Goal: Information Seeking & Learning: Learn about a topic

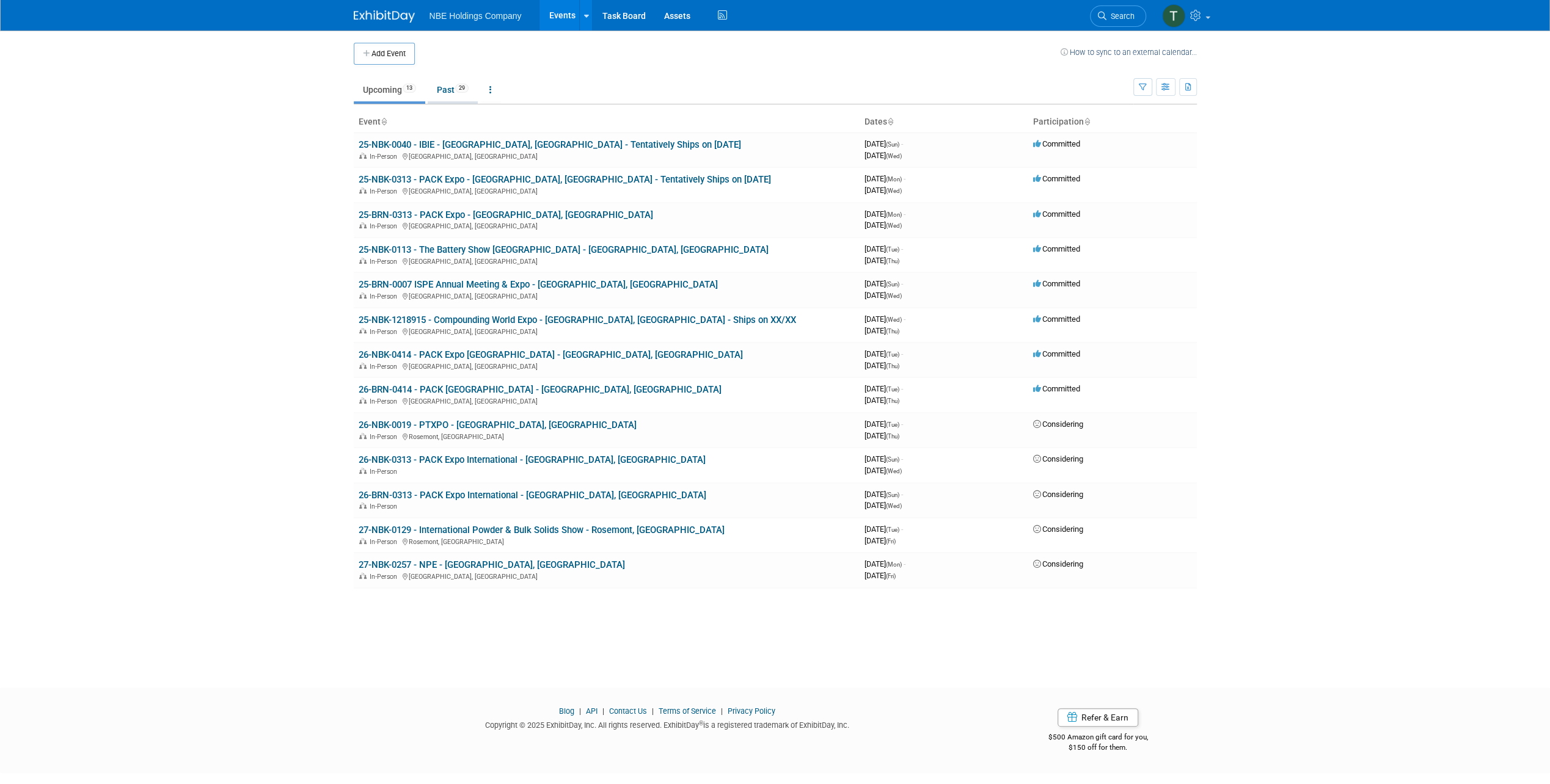
click at [438, 88] on link "Past 29" at bounding box center [452, 89] width 50 height 23
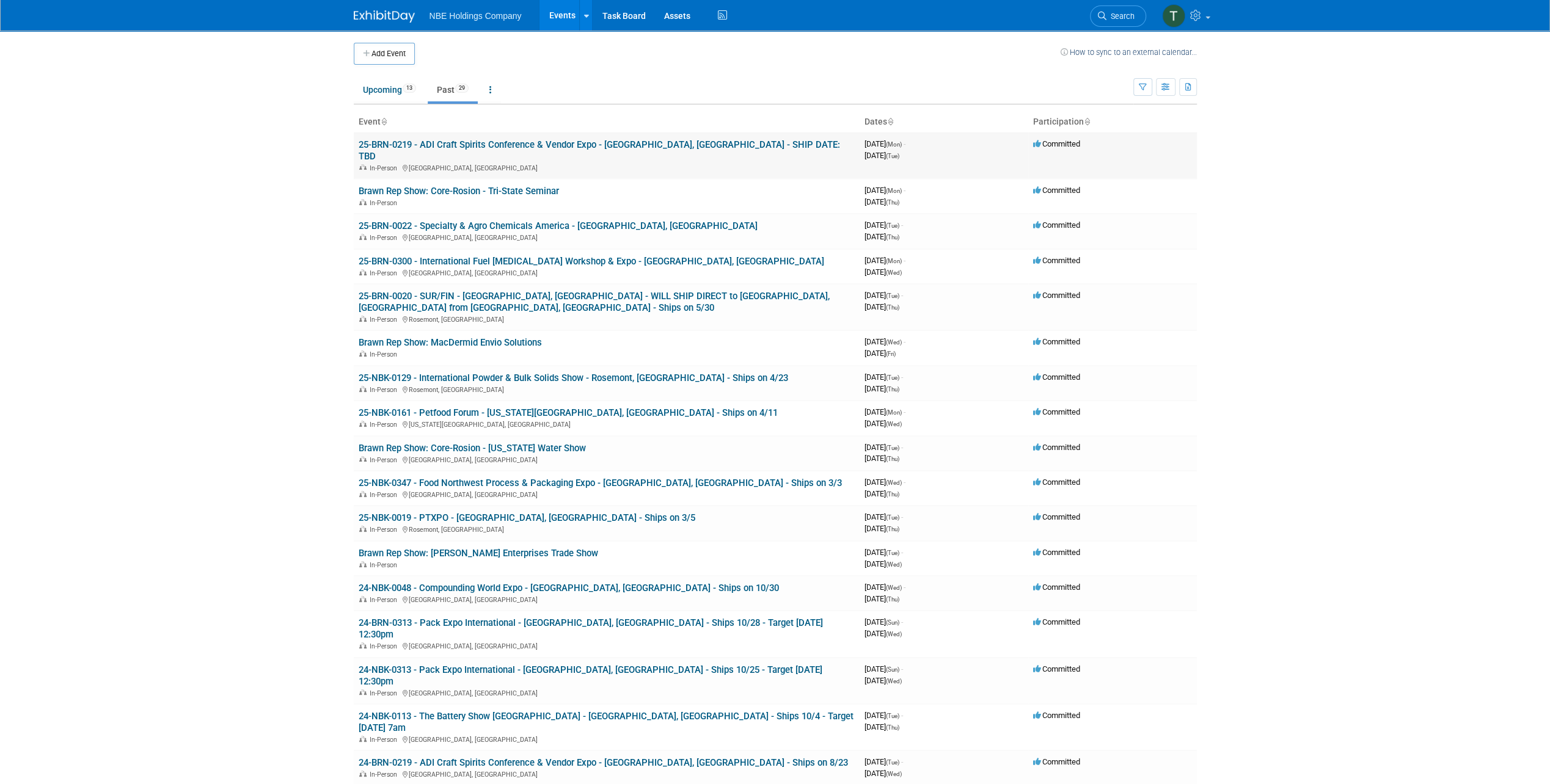
click at [472, 142] on link "25-BRN-0219 - ADI Craft Spirits Conference & Vendor Expo - [GEOGRAPHIC_DATA], […" at bounding box center [599, 151] width 481 height 22
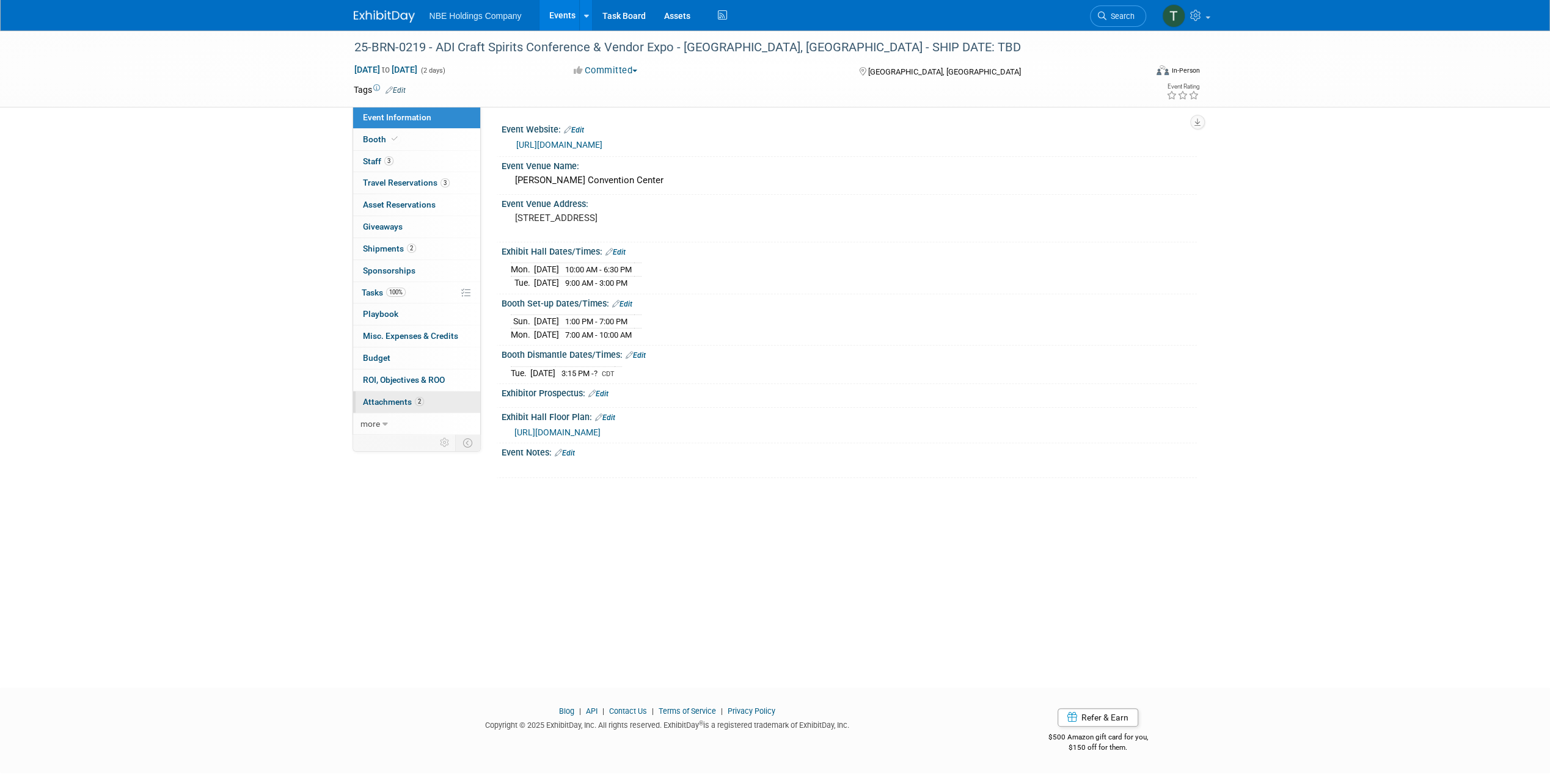
click at [395, 398] on span "Attachments 2" at bounding box center [393, 401] width 61 height 9
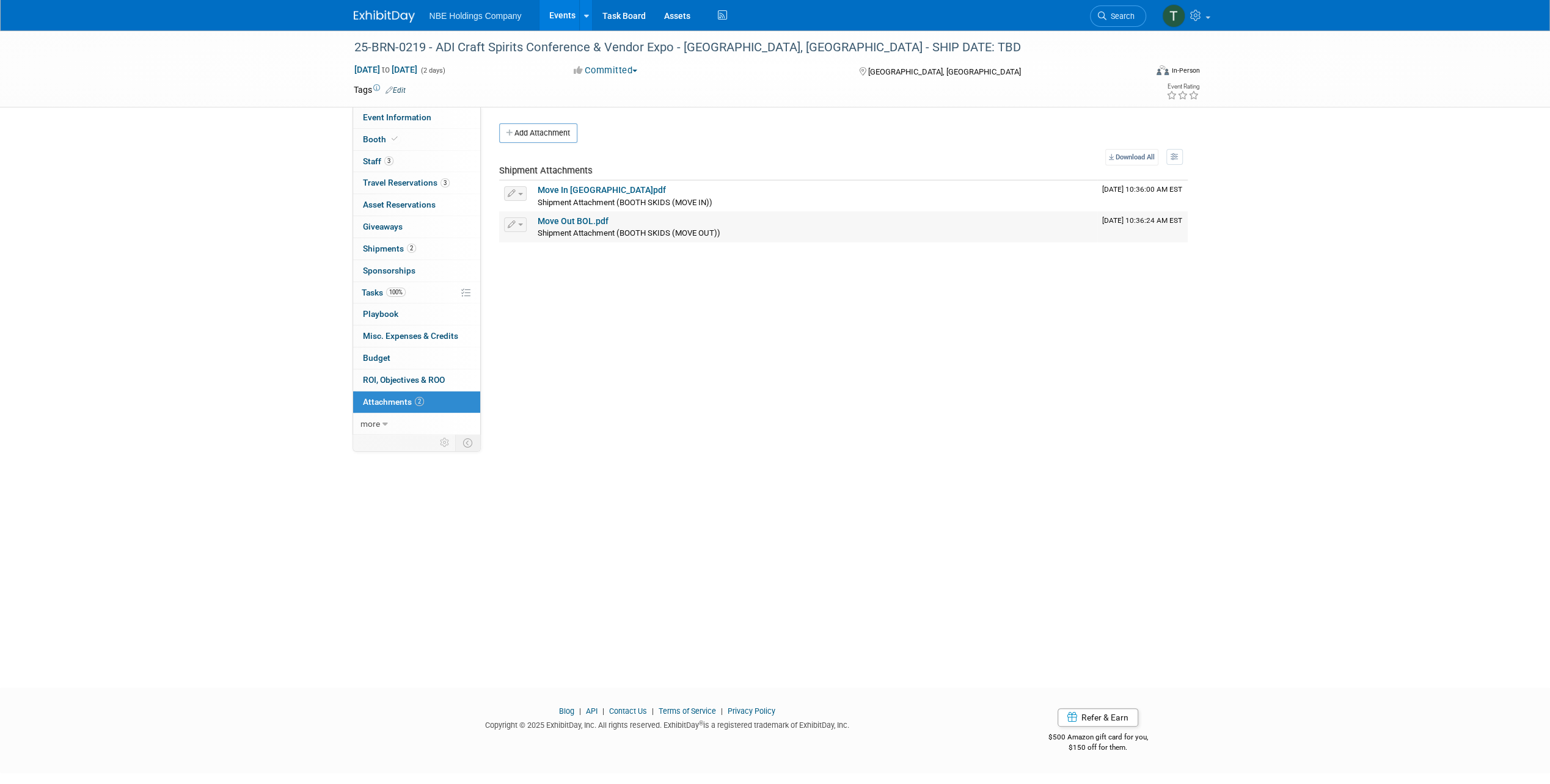
click at [568, 218] on link "Move Out BOL.pdf" at bounding box center [573, 221] width 71 height 9
click at [387, 118] on span "Event Information" at bounding box center [397, 116] width 69 height 9
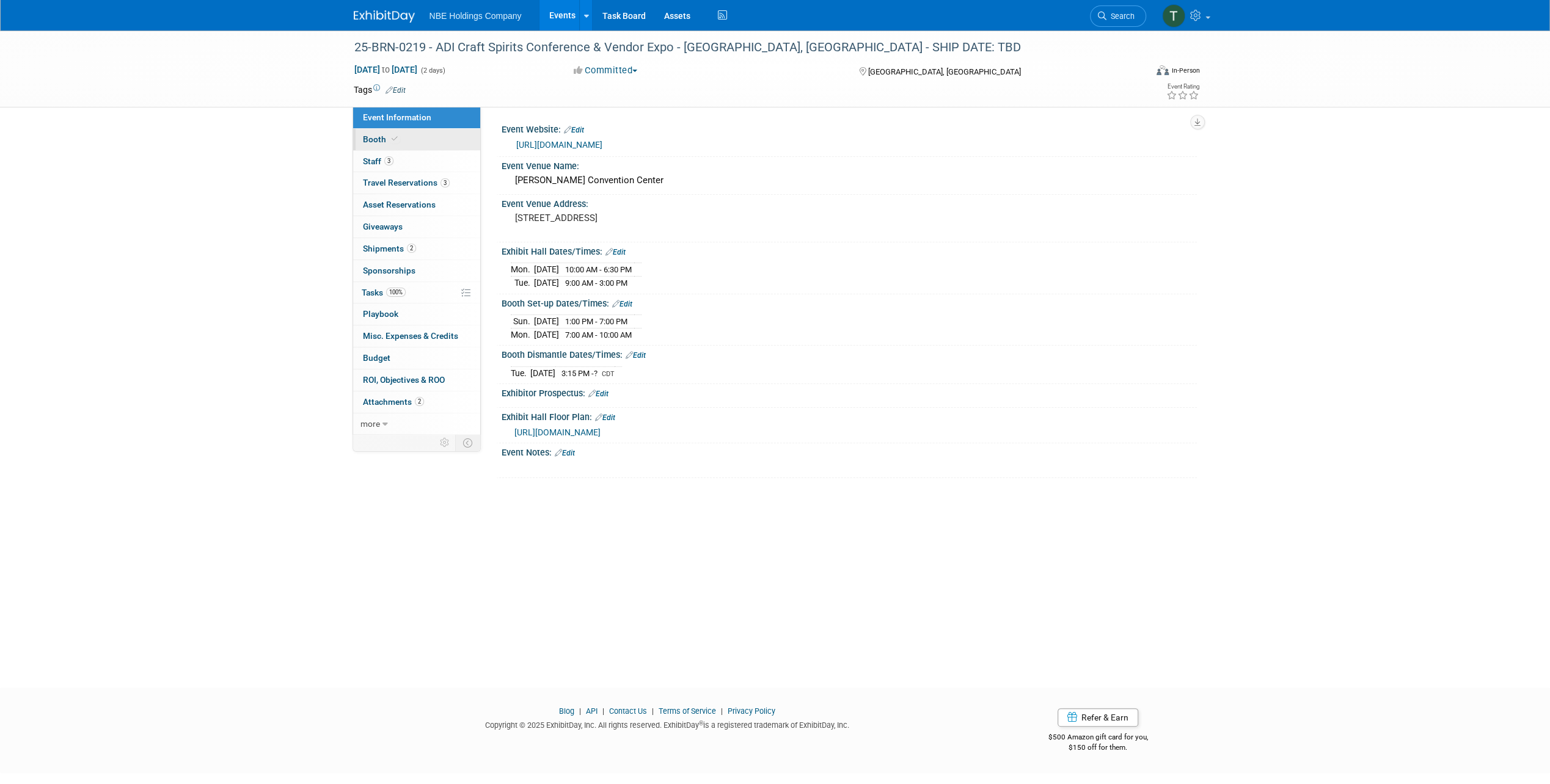
click at [426, 144] on link "Booth" at bounding box center [416, 140] width 127 height 21
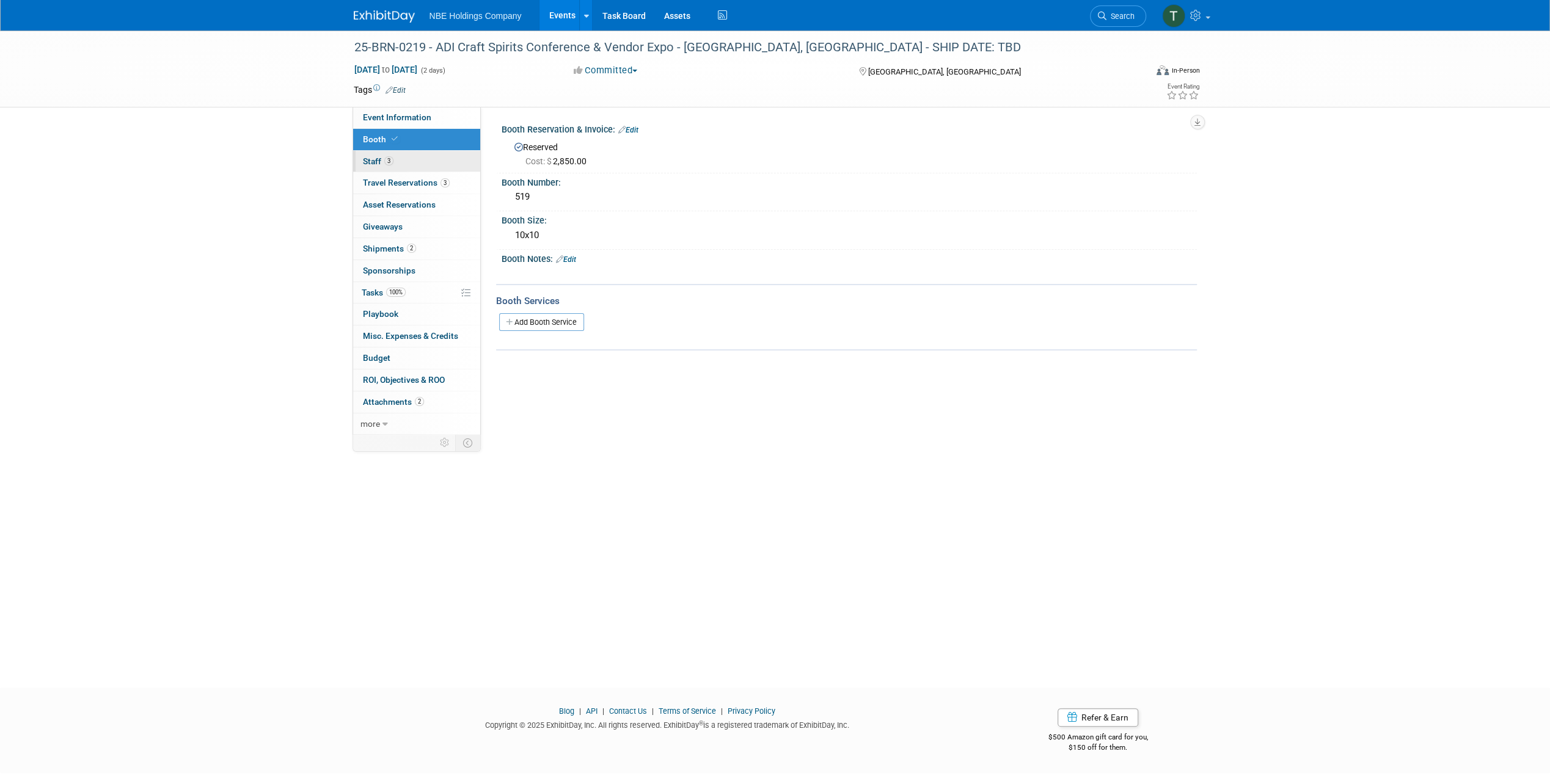
click at [424, 161] on link "3 Staff 3" at bounding box center [416, 161] width 127 height 21
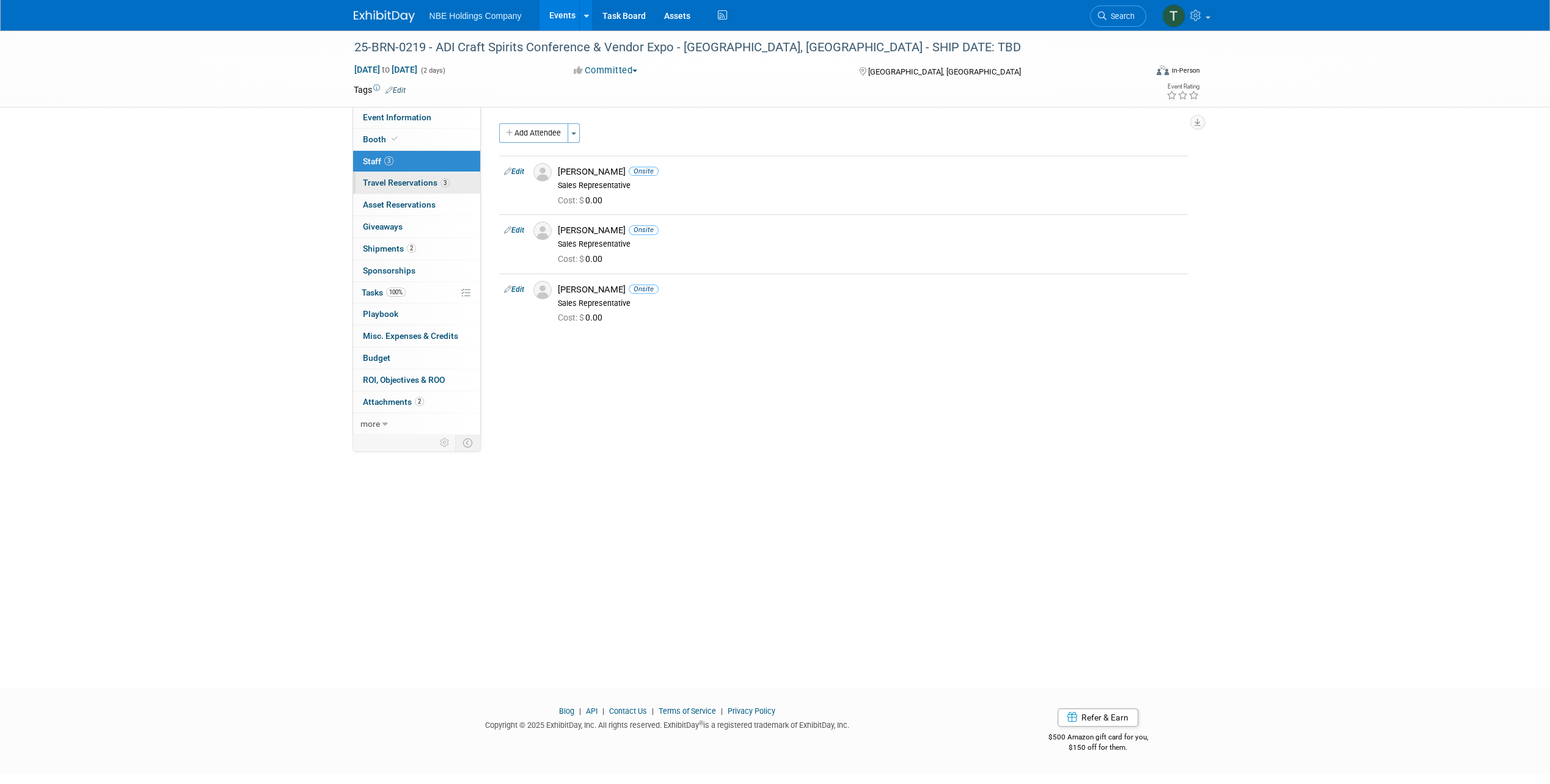
click at [427, 182] on span "Travel Reservations 3" at bounding box center [406, 182] width 86 height 9
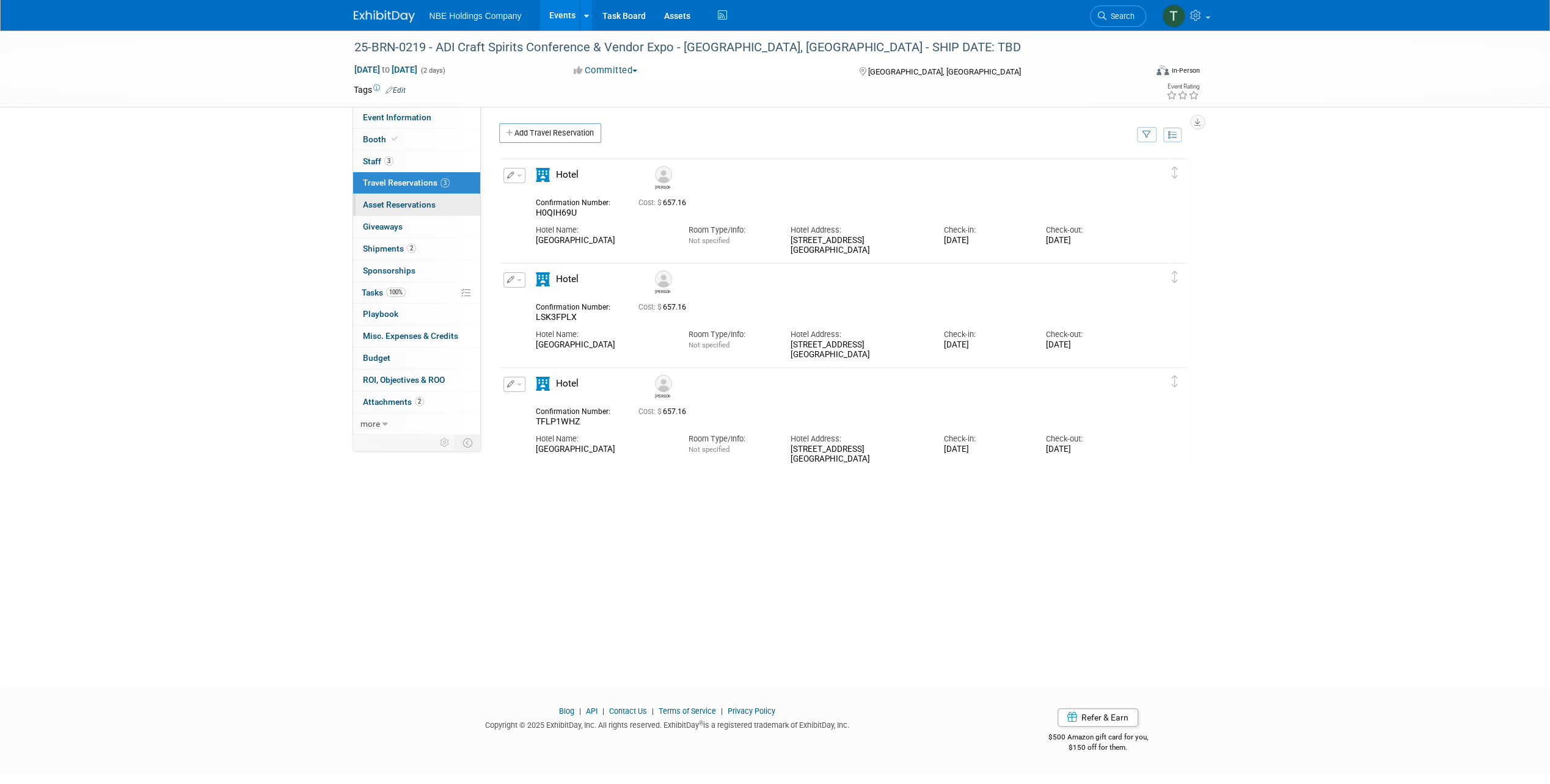
click at [426, 203] on span "Asset Reservations 0" at bounding box center [399, 204] width 73 height 9
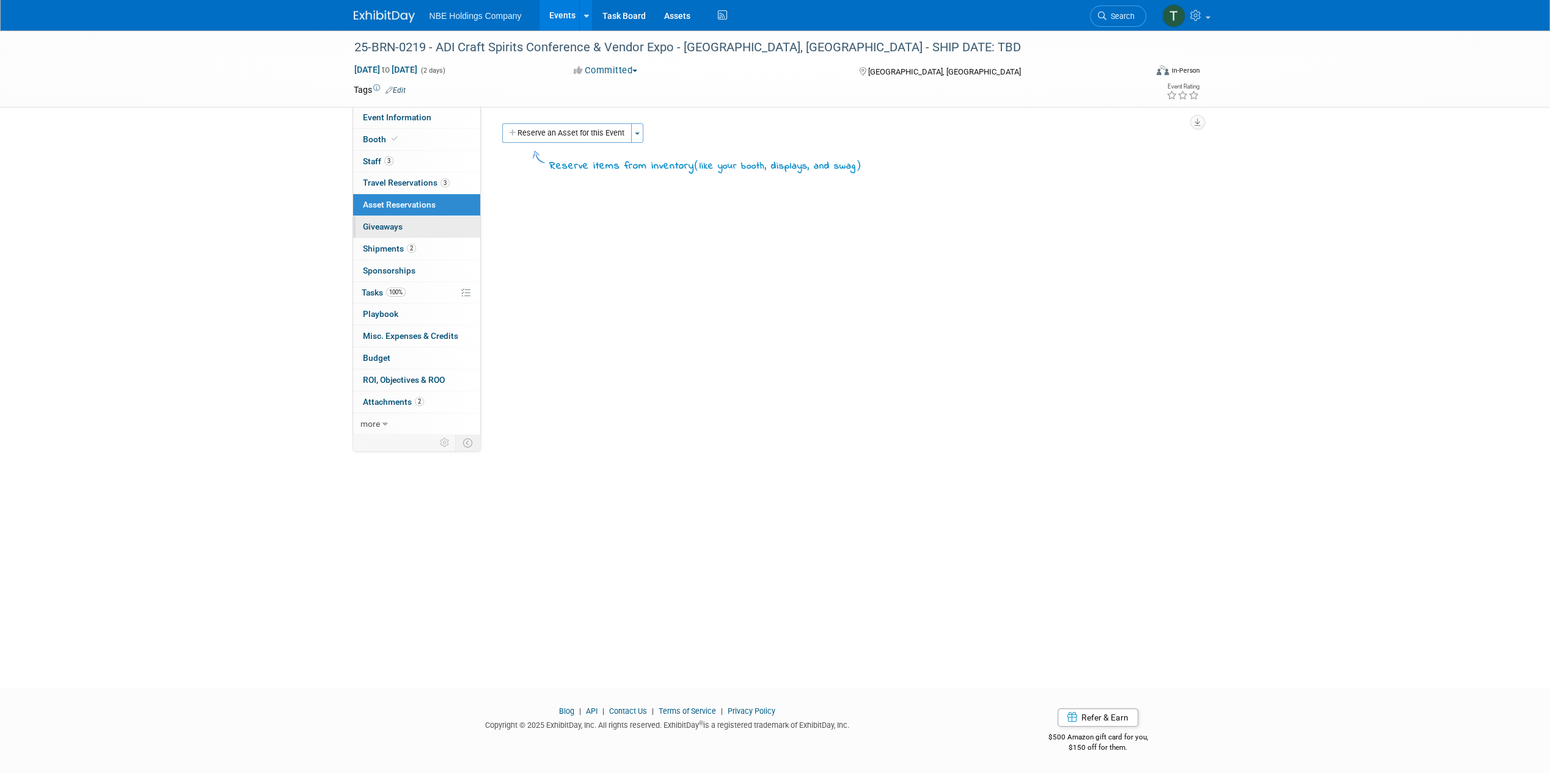
click at [420, 227] on link "0 Giveaways 0" at bounding box center [416, 227] width 127 height 21
click at [421, 247] on link "2 Shipments 2" at bounding box center [416, 248] width 127 height 21
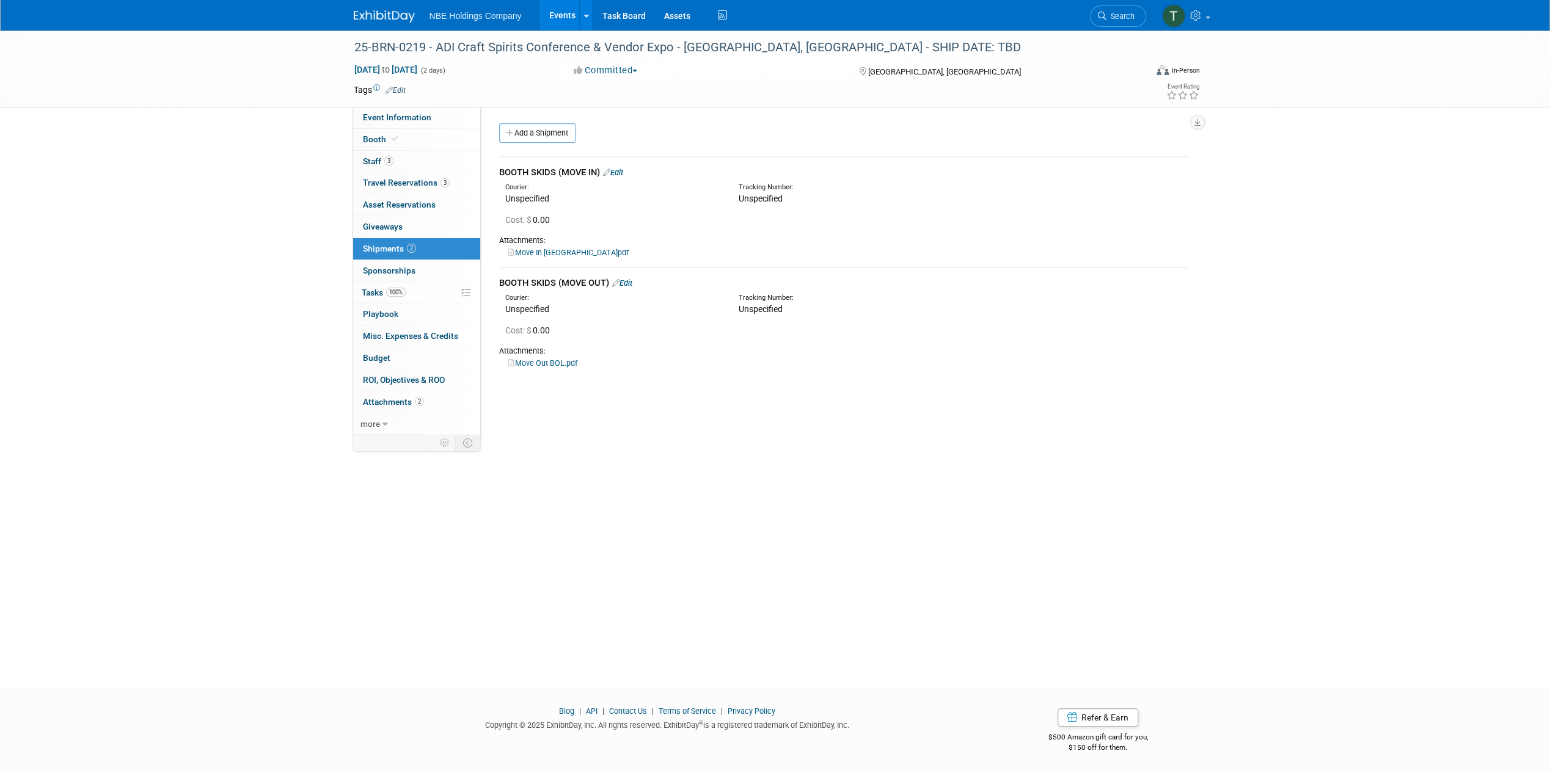
click at [534, 171] on div "BOOTH SKIDS (MOVE IN) Edit" at bounding box center [844, 172] width 689 height 13
drag, startPoint x: 568, startPoint y: 184, endPoint x: 595, endPoint y: 180, distance: 27.3
click at [569, 184] on div "Courier:" at bounding box center [612, 187] width 215 height 9
click at [395, 293] on span "100%" at bounding box center [396, 292] width 20 height 9
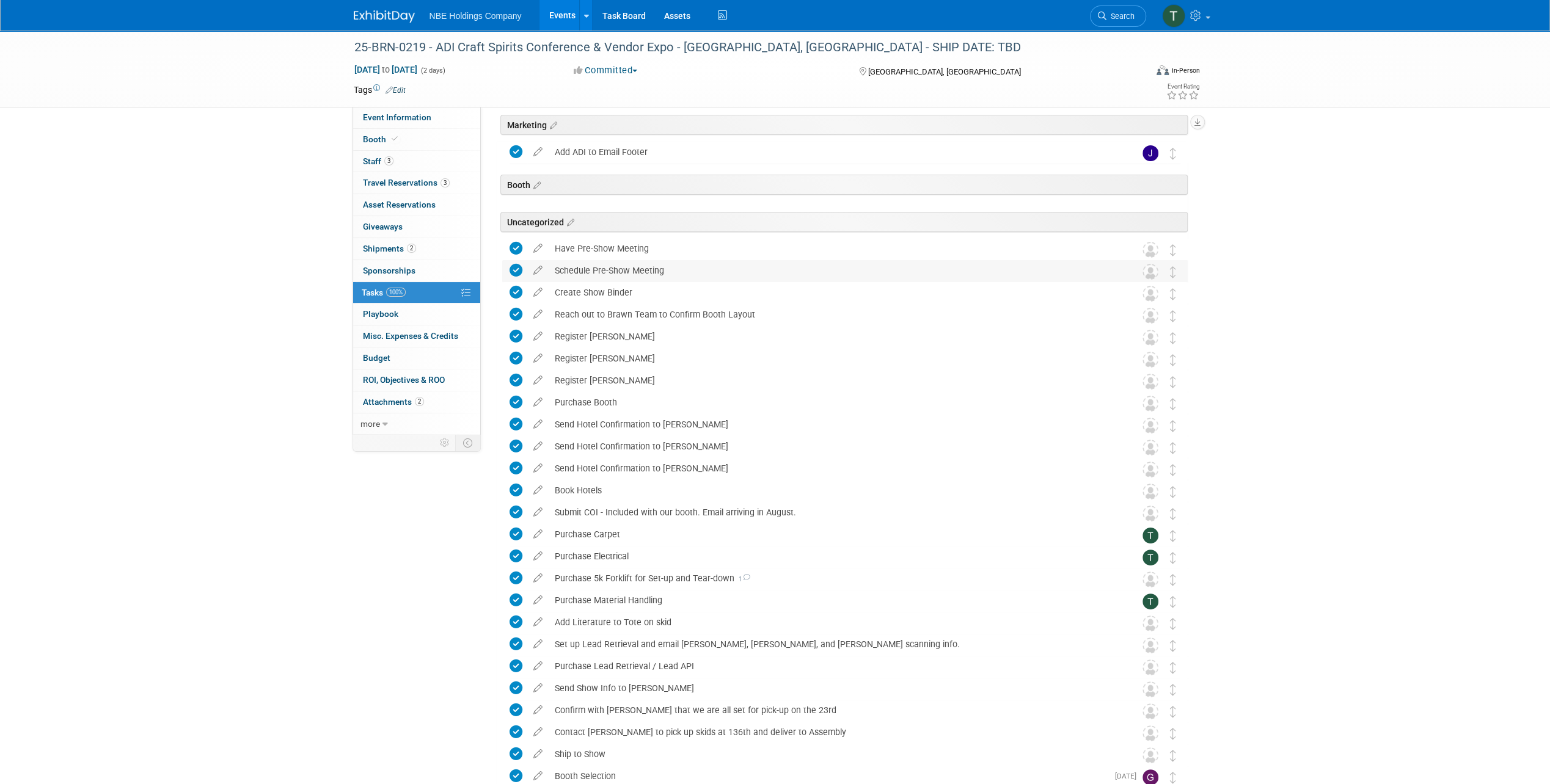
scroll to position [121, 0]
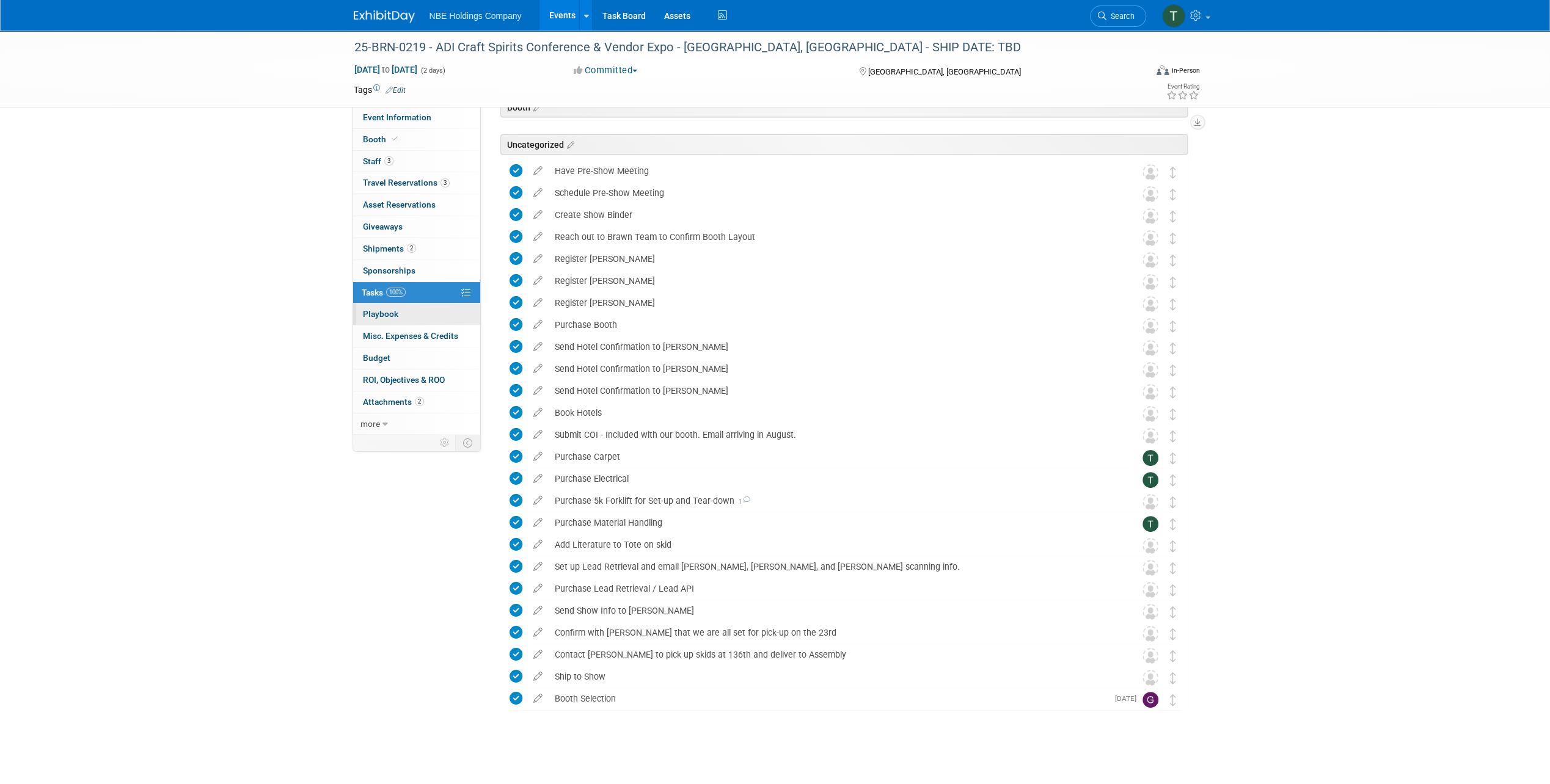
click at [417, 306] on link "0 Playbook 0" at bounding box center [416, 314] width 127 height 21
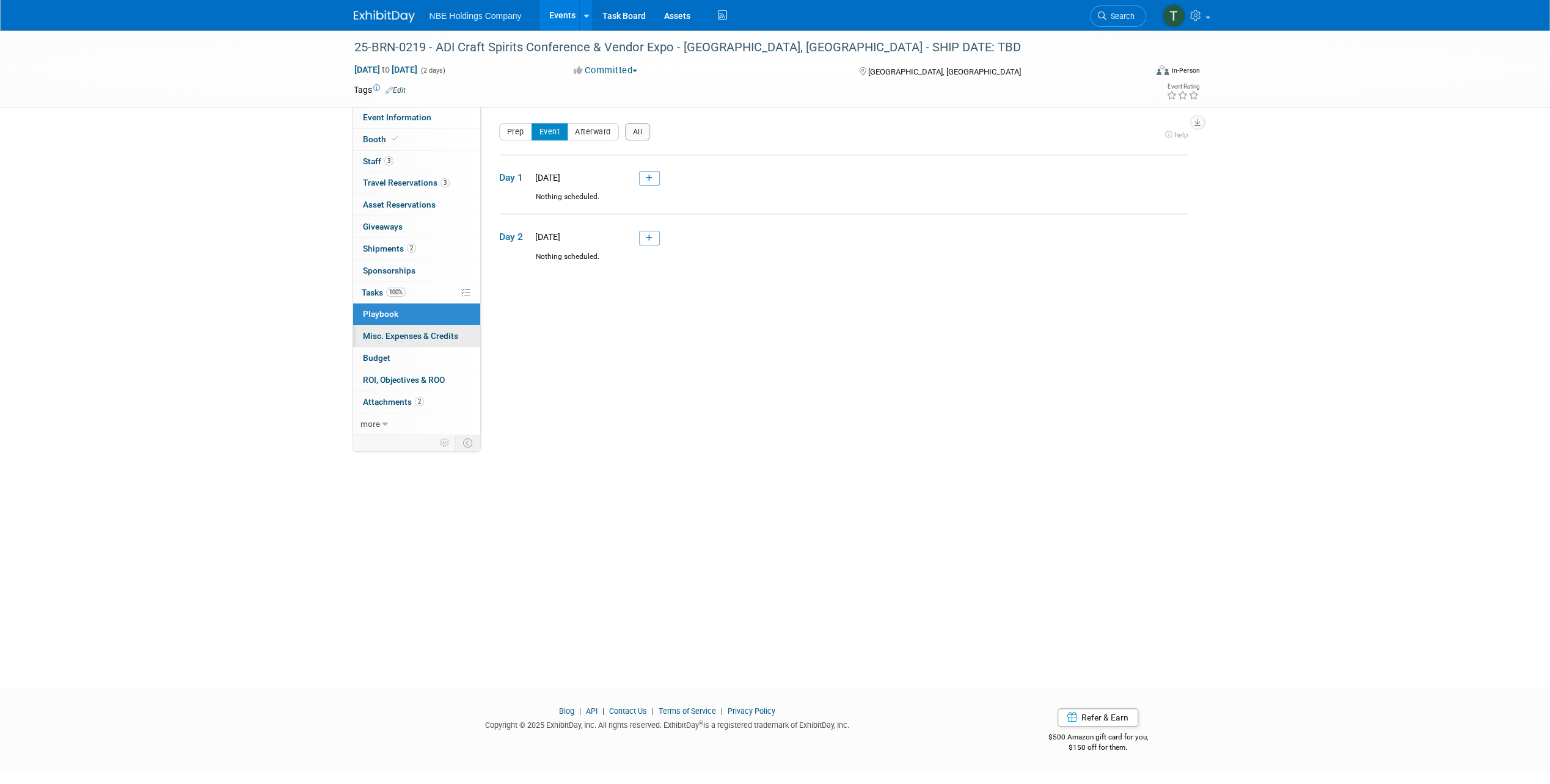
click at [406, 336] on span "Misc. Expenses & Credits 0" at bounding box center [410, 336] width 95 height 9
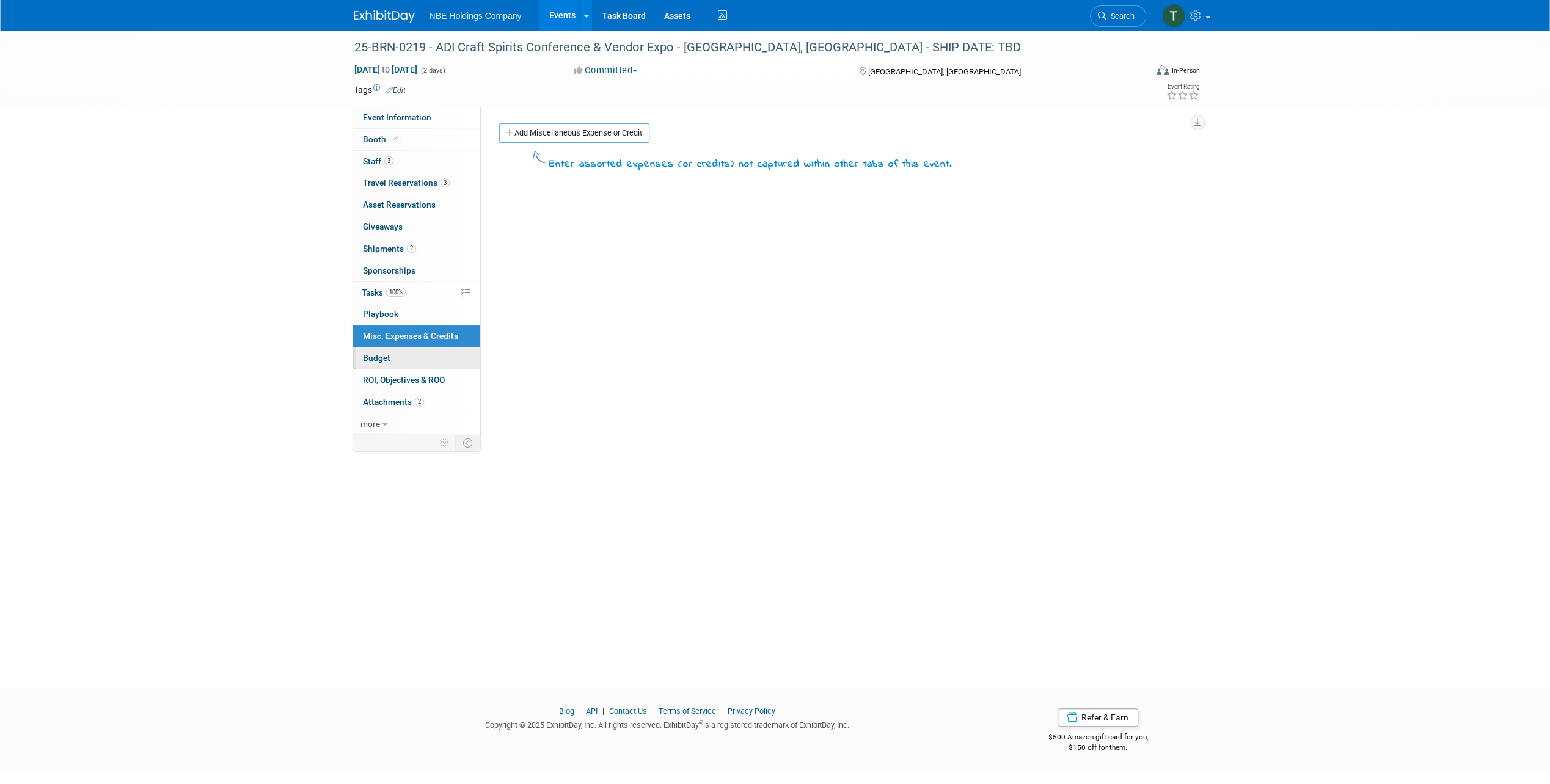
click at [400, 354] on link "Budget" at bounding box center [416, 358] width 127 height 21
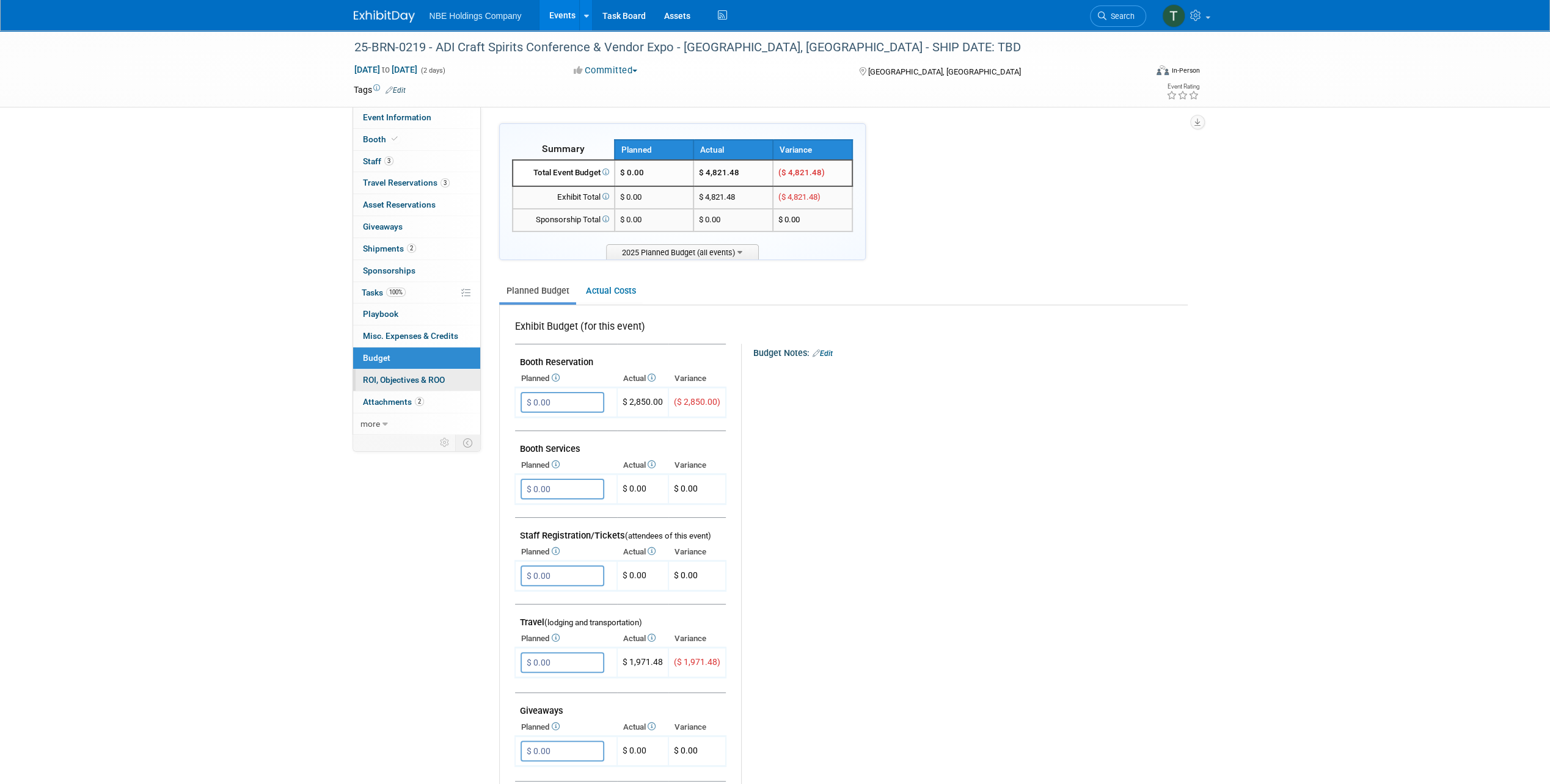
click at [405, 376] on span "ROI, Objectives & ROO 0" at bounding box center [404, 379] width 82 height 9
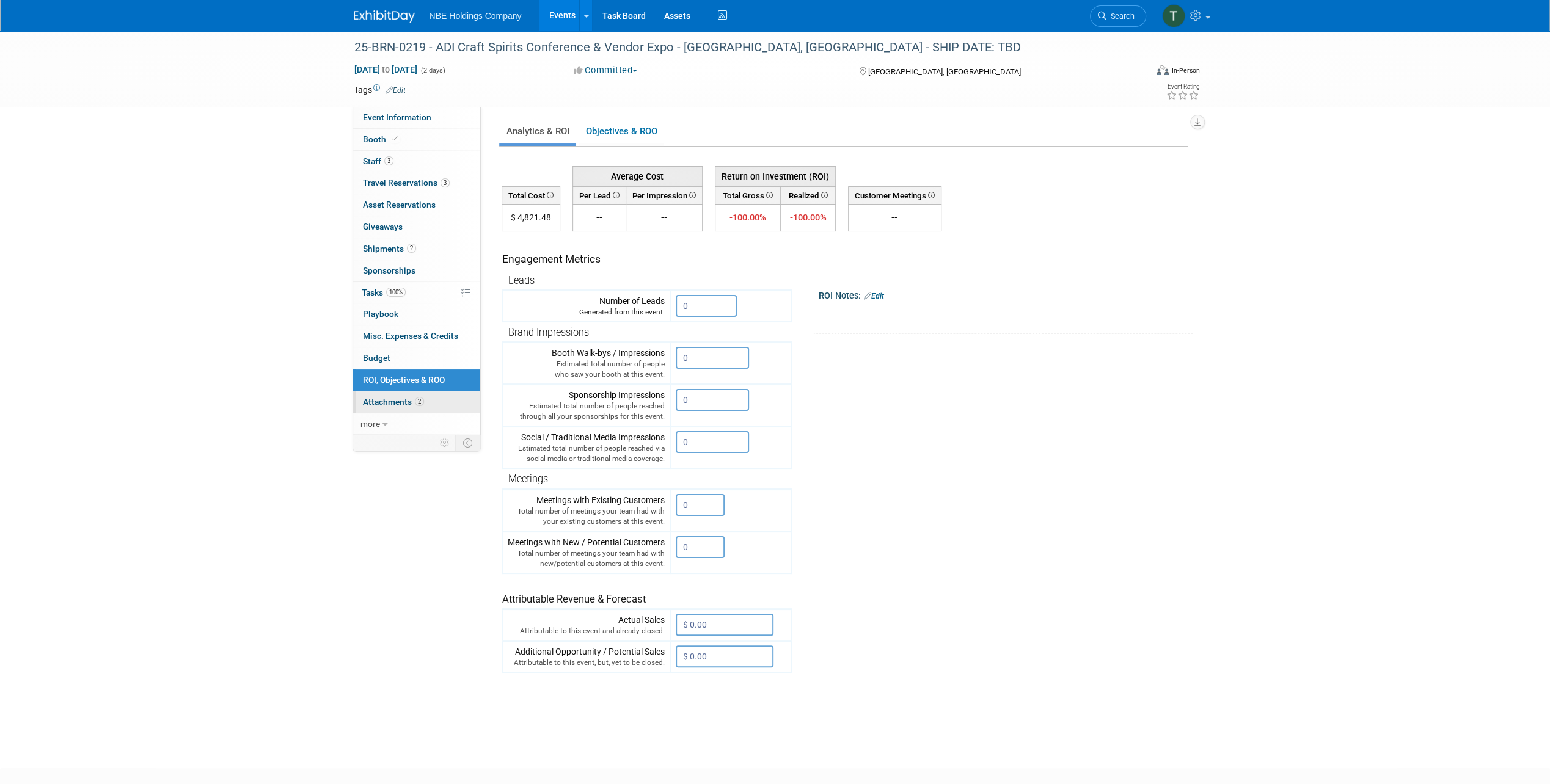
click at [404, 391] on link "2 Attachments 2" at bounding box center [416, 401] width 127 height 21
